Goal: Information Seeking & Learning: Learn about a topic

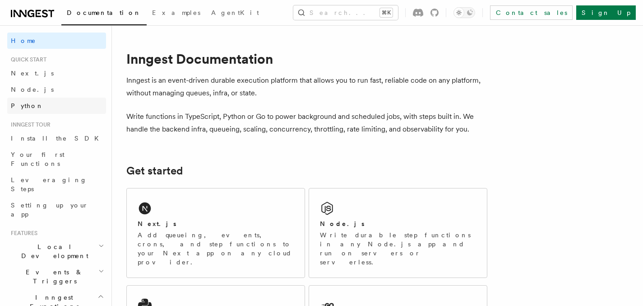
click at [21, 103] on span "Python" at bounding box center [27, 105] width 33 height 7
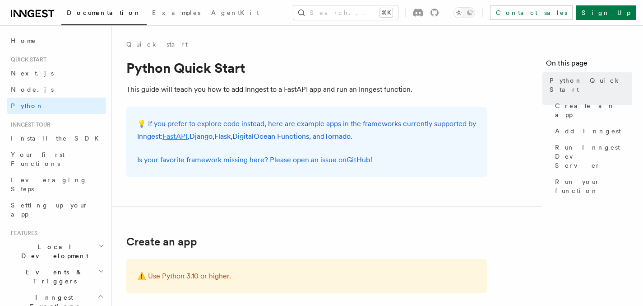
click at [176, 135] on link "FastAPI" at bounding box center [174, 136] width 25 height 9
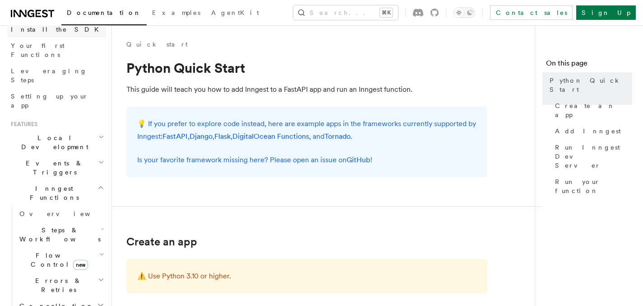
scroll to position [114, 0]
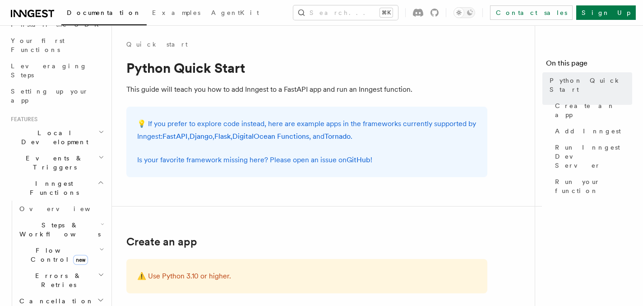
click at [93, 125] on h2 "Local Development" at bounding box center [56, 137] width 99 height 25
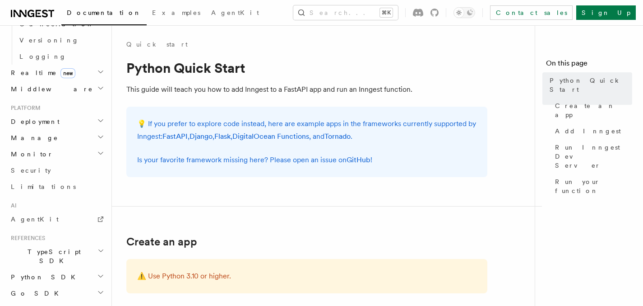
scroll to position [480, 0]
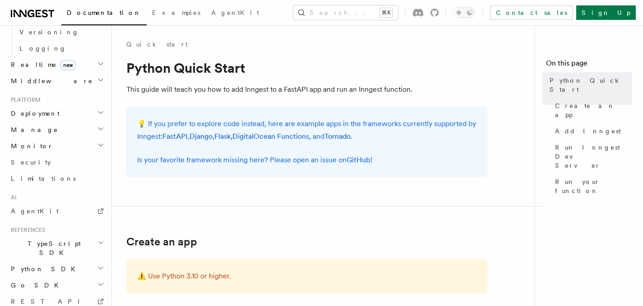
click at [98, 267] on icon "button" at bounding box center [100, 268] width 5 height 2
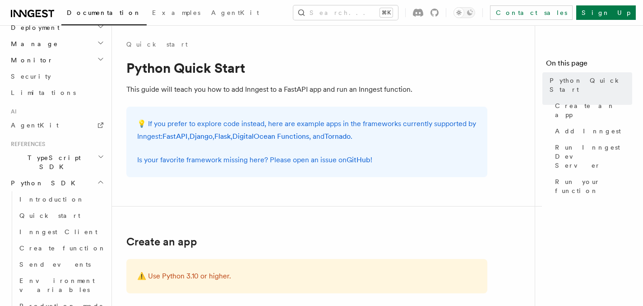
scroll to position [567, 0]
click at [58, 206] on link "Quick start" at bounding box center [61, 214] width 90 height 16
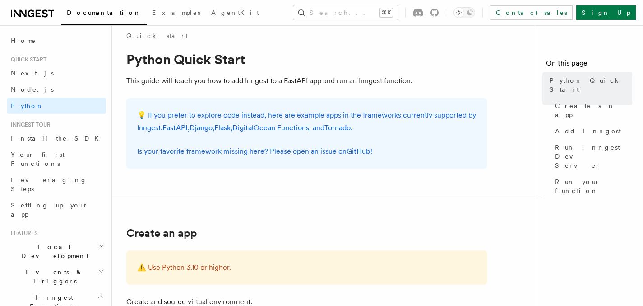
scroll to position [9, 0]
click at [179, 126] on link "FastAPI" at bounding box center [174, 127] width 25 height 9
